Goal: Task Accomplishment & Management: Complete application form

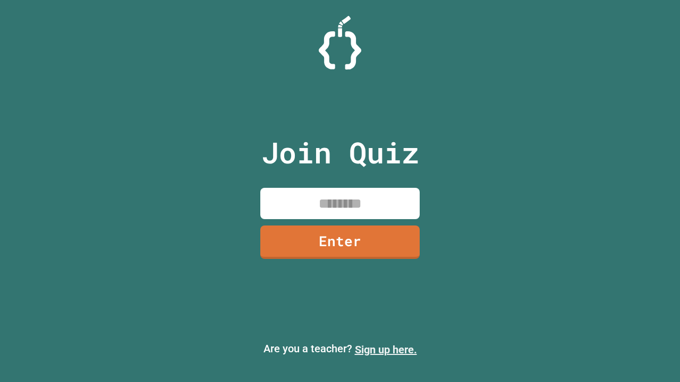
click at [386, 350] on link "Sign up here." at bounding box center [386, 350] width 62 height 13
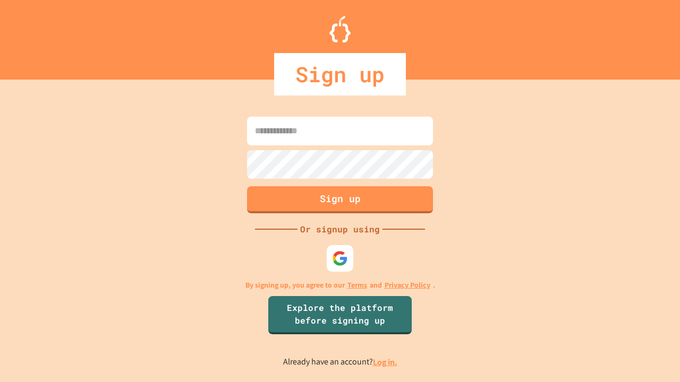
click at [386, 362] on link "Log in." at bounding box center [385, 362] width 24 height 11
